Goal: Find specific page/section: Find specific page/section

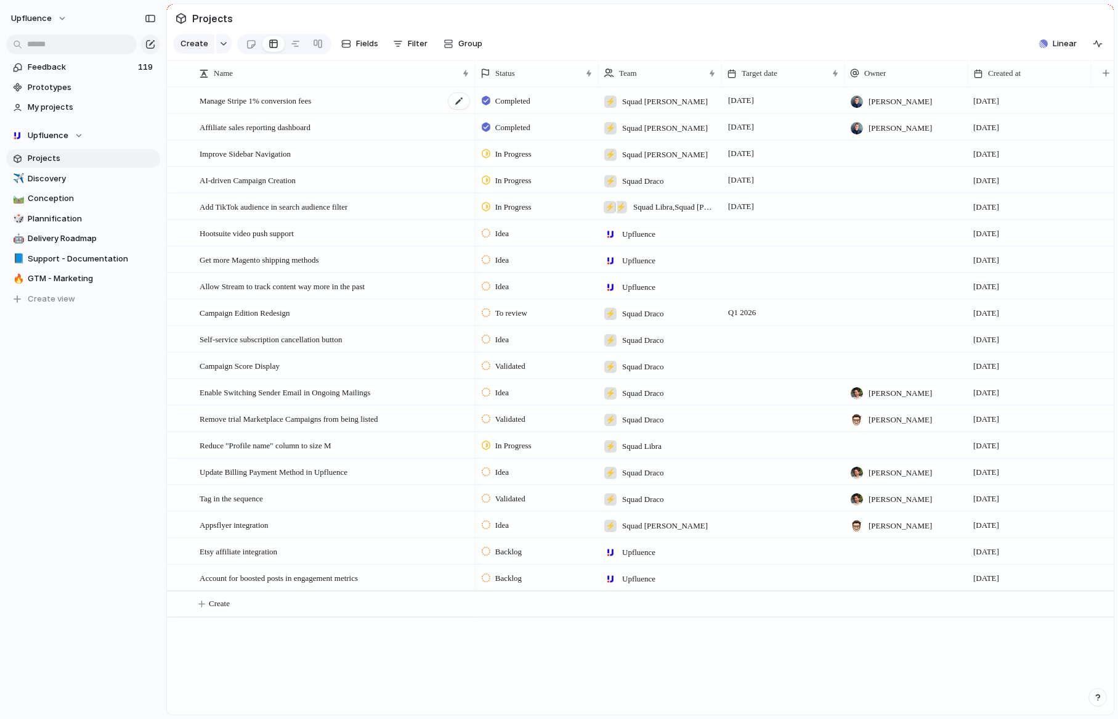
click at [245, 101] on span "Manage Stripe 1% conversion fees" at bounding box center [256, 100] width 112 height 14
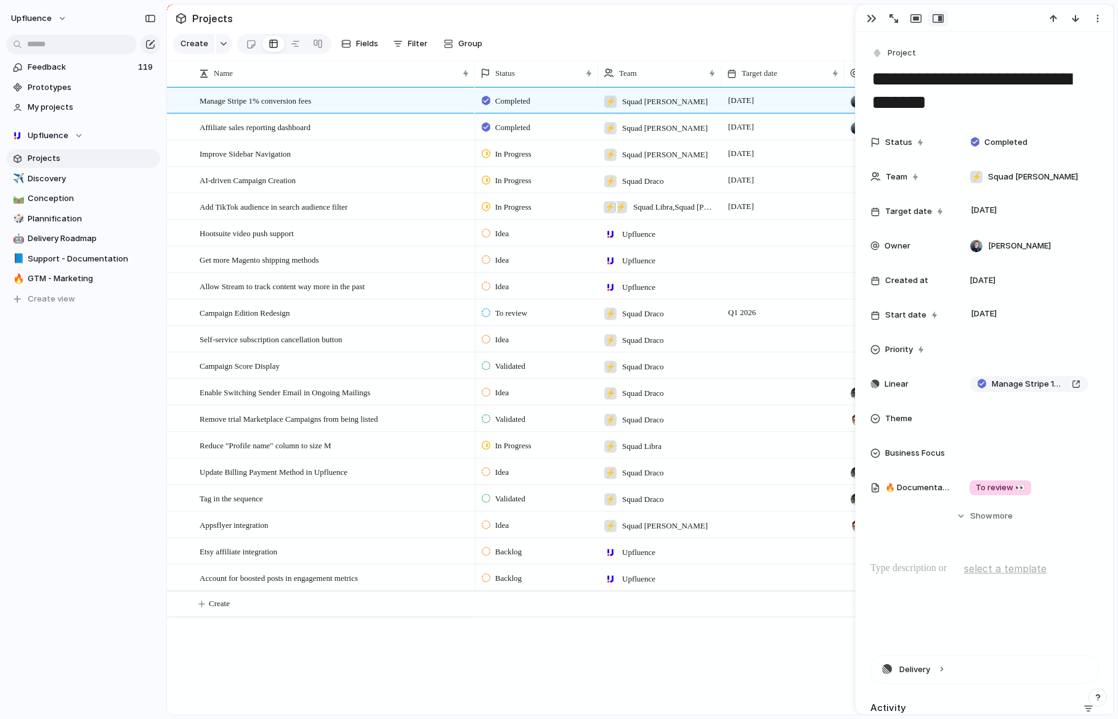
click at [78, 409] on div "Upfluence Feedback 119 Prototypes My projects Upfluence Projects ✈️ Discovery 🛤…" at bounding box center [83, 359] width 166 height 719
click at [876, 18] on div "button" at bounding box center [872, 19] width 10 height 10
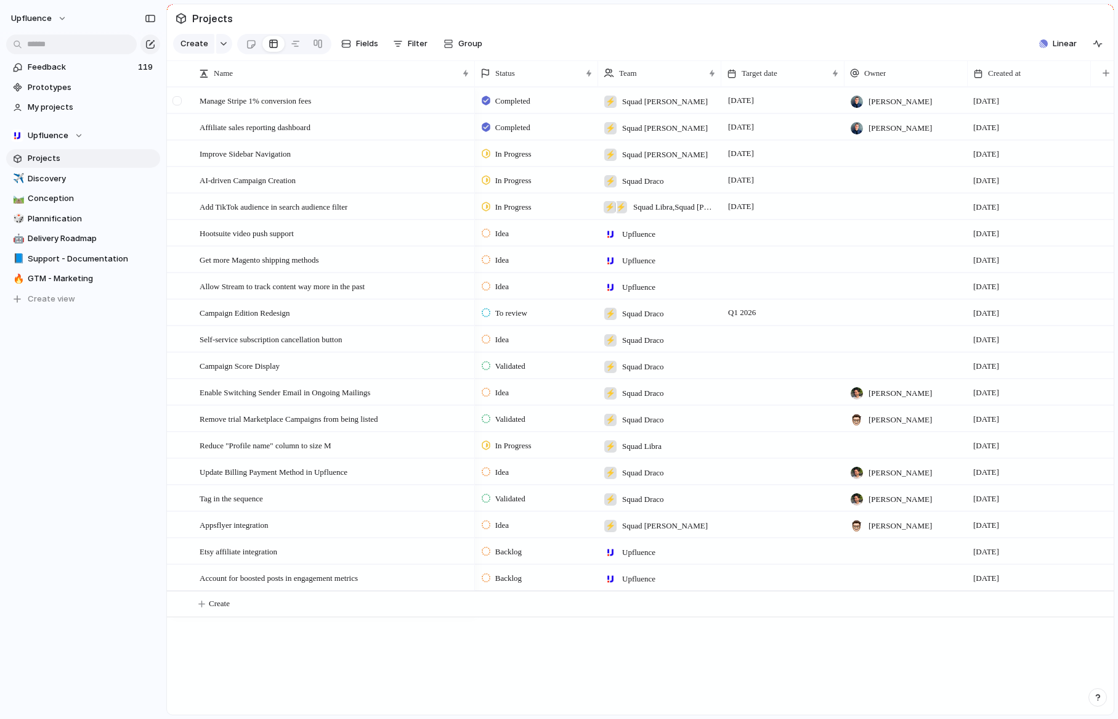
click at [179, 101] on div at bounding box center [177, 100] width 9 height 9
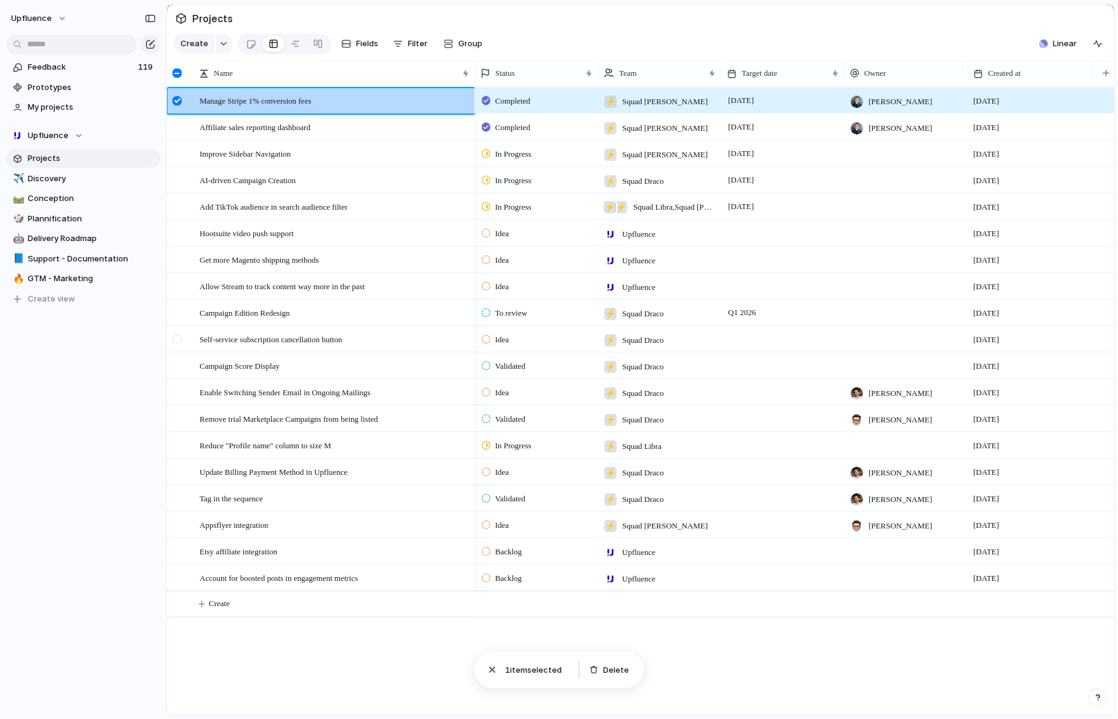
click at [177, 341] on div at bounding box center [177, 339] width 9 height 9
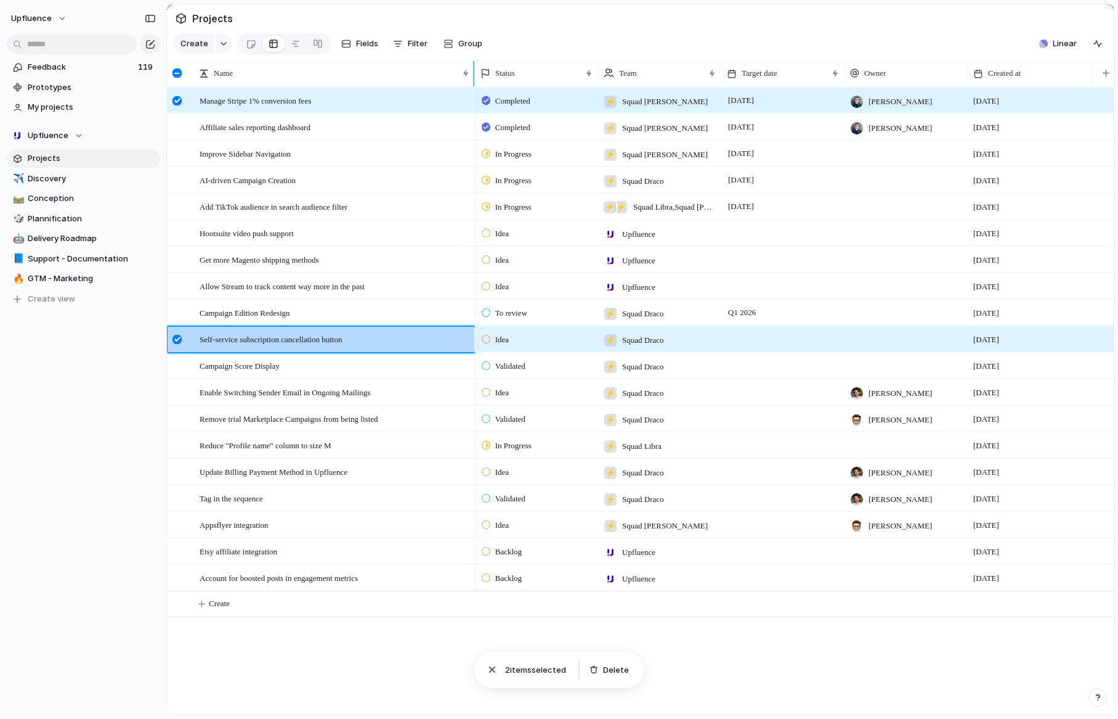
click at [178, 71] on div at bounding box center [177, 72] width 9 height 9
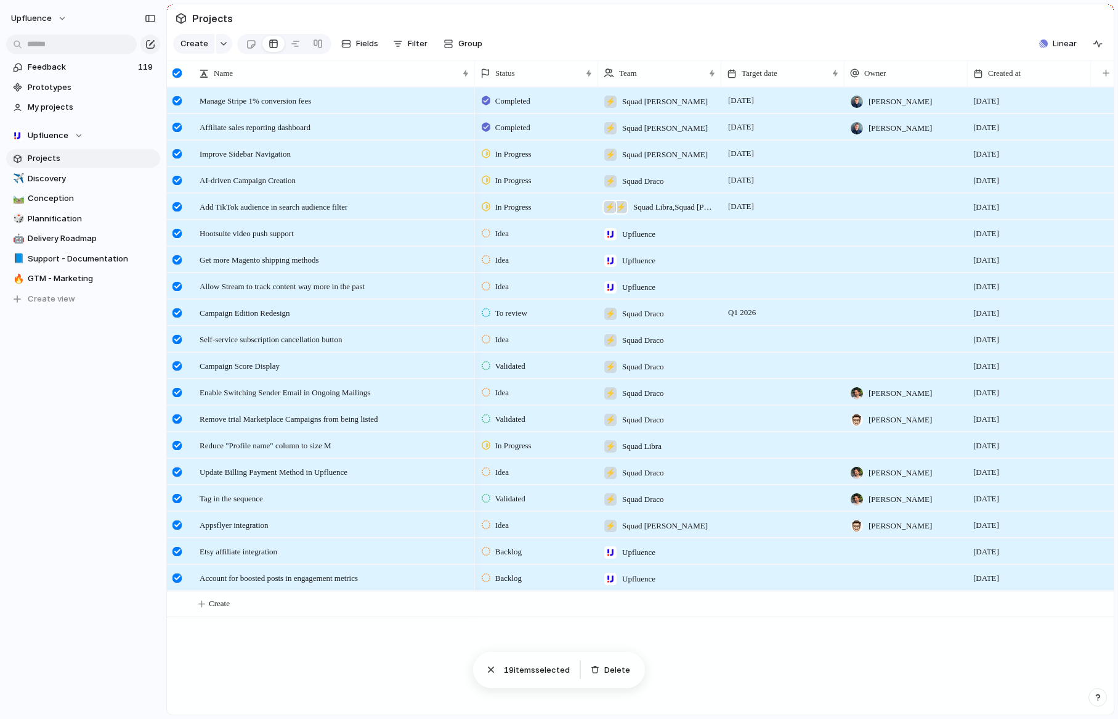
click at [178, 75] on div at bounding box center [177, 72] width 9 height 9
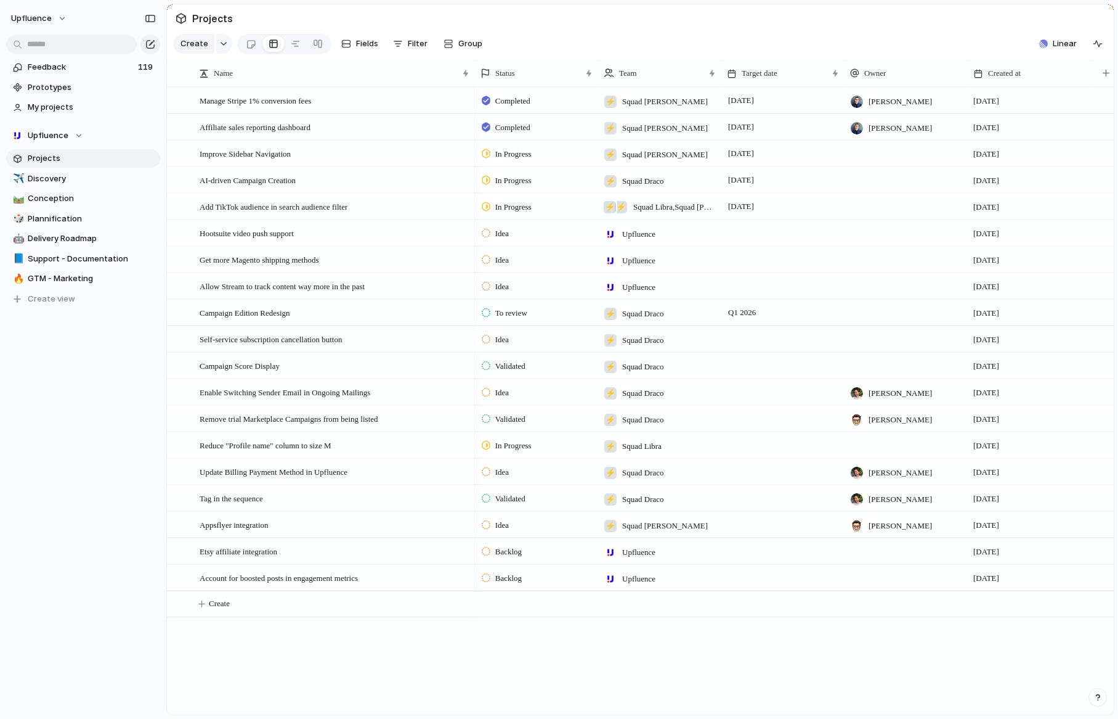
click at [103, 402] on div "Feedback 119 Prototypes My projects Upfluence Projects ✈️ Discovery 🛤️ Concepti…" at bounding box center [83, 204] width 166 height 408
